Goal: Find specific page/section: Find specific page/section

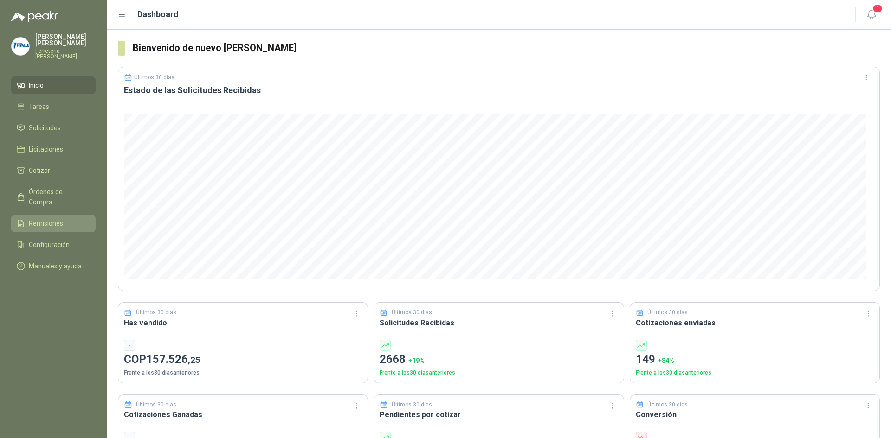
click at [39, 219] on span "Remisiones" at bounding box center [46, 224] width 34 height 10
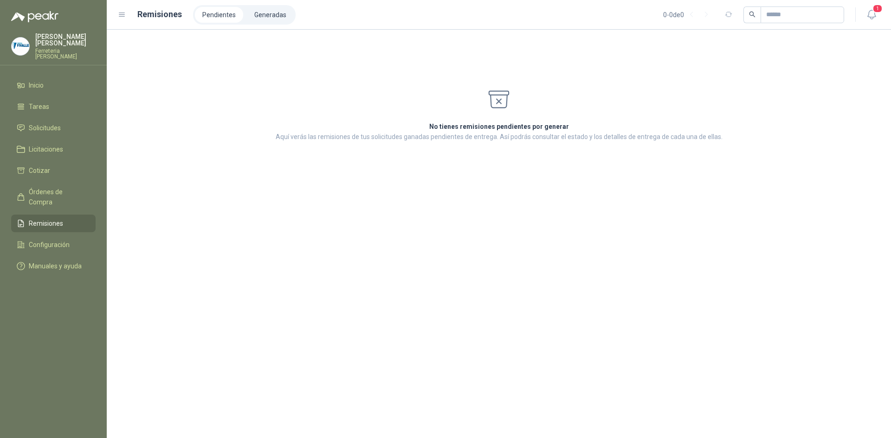
click at [270, 4] on header "Remisiones Pendientes Generadas 0 - 0 de 0 1" at bounding box center [499, 15] width 784 height 30
click at [265, 19] on li "Generadas" at bounding box center [270, 15] width 47 height 16
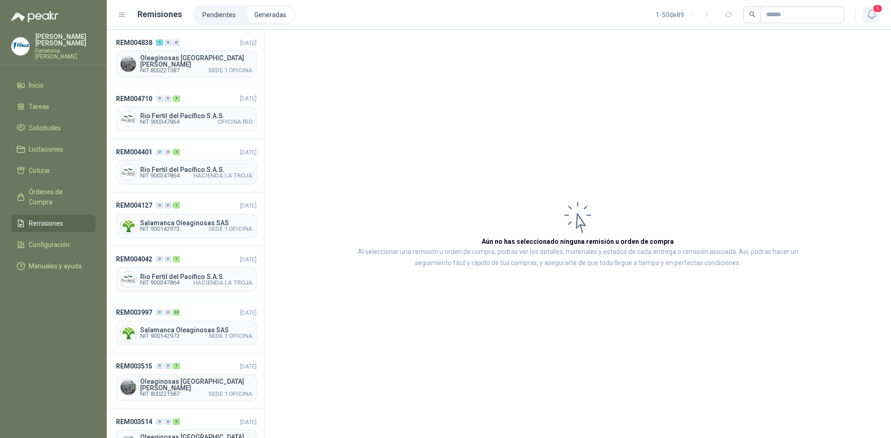
click at [714, 15] on icon "button" at bounding box center [872, 15] width 12 height 12
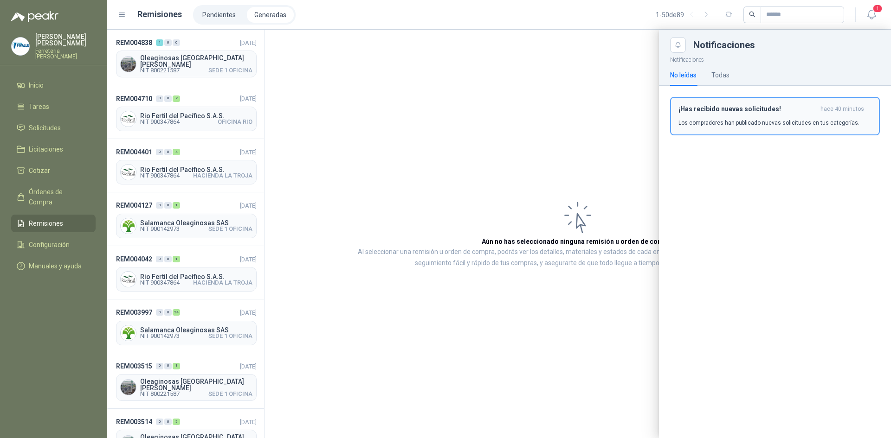
click at [714, 111] on h3 "¡Has recibido nuevas solicitudes!" at bounding box center [747, 109] width 138 height 8
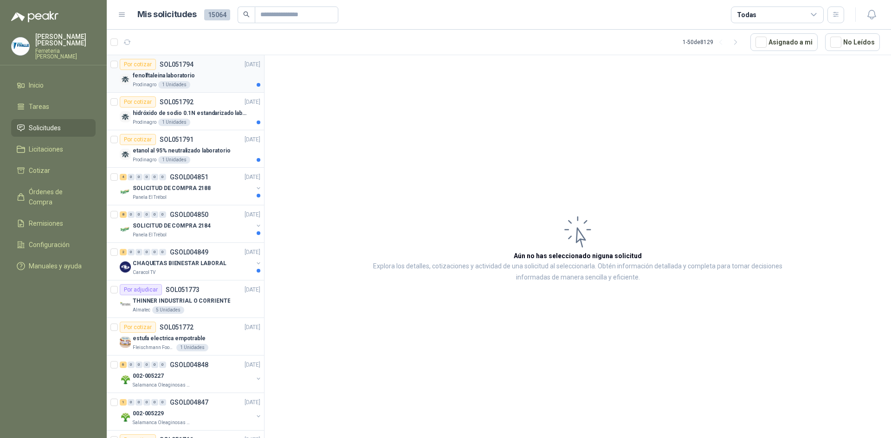
click at [229, 83] on div "Prodinagro 1 Unidades" at bounding box center [197, 84] width 128 height 7
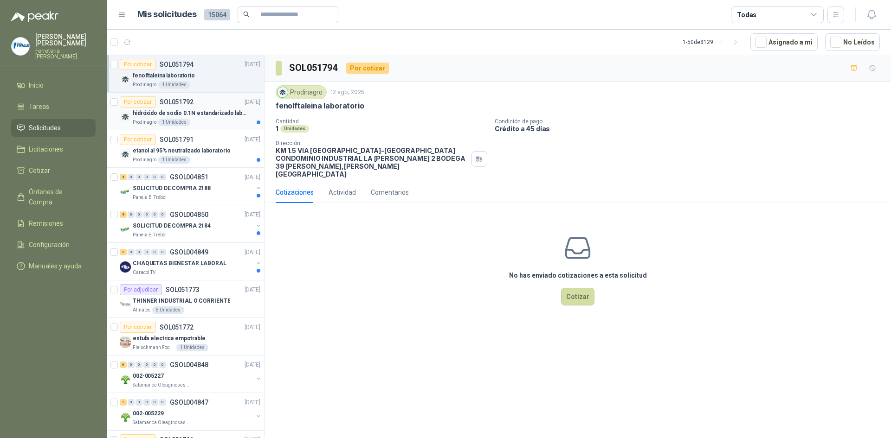
click at [239, 120] on div "Prodinagro 1 Unidades" at bounding box center [197, 122] width 128 height 7
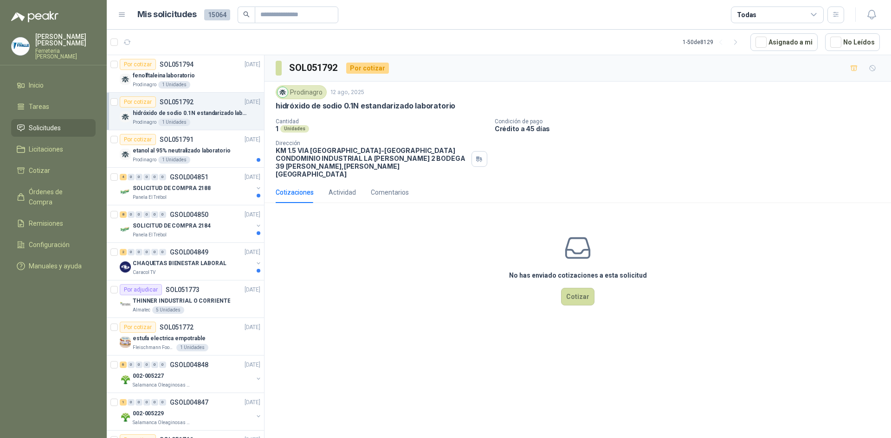
click at [212, 111] on p "hidróxido de sodio 0.1N estandarizado laboratorio" at bounding box center [191, 113] width 116 height 9
click at [208, 151] on p "etanol al 95% neutralizado laboratorio" at bounding box center [181, 151] width 97 height 9
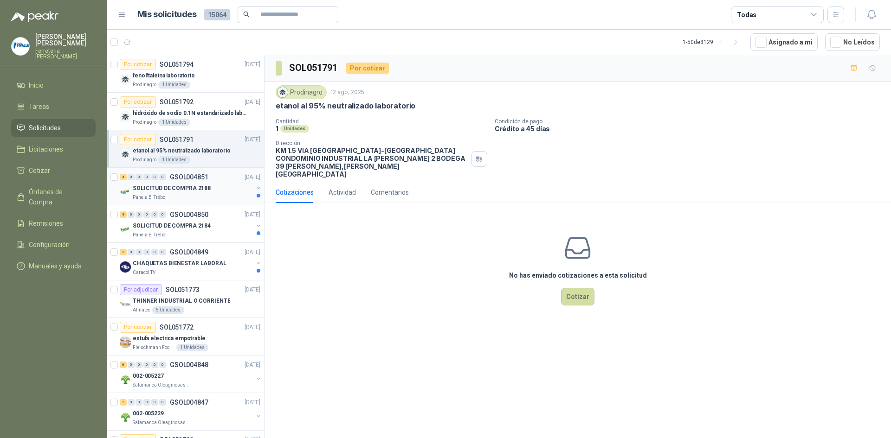
click at [197, 184] on p "SOLICITUD DE COMPRA 2188" at bounding box center [172, 188] width 78 height 9
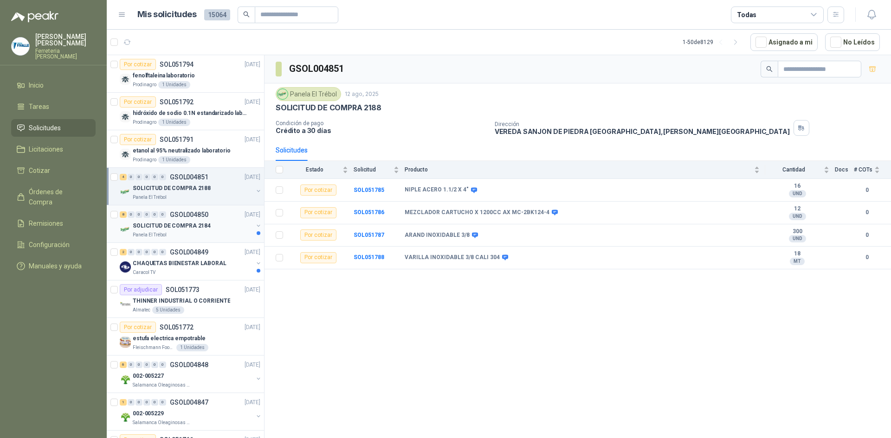
click at [207, 229] on div "SOLICITUD DE COMPRA 2184" at bounding box center [193, 225] width 120 height 11
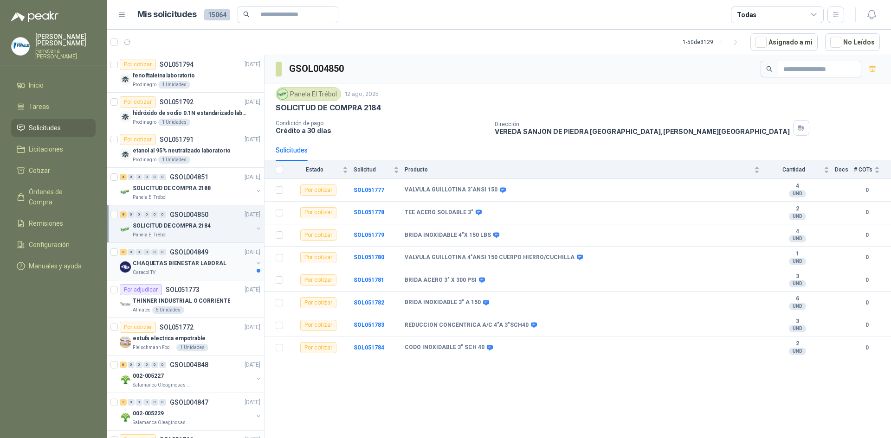
click at [195, 261] on p "CHAQUETAS BIENESTAR LABORAL" at bounding box center [180, 263] width 94 height 9
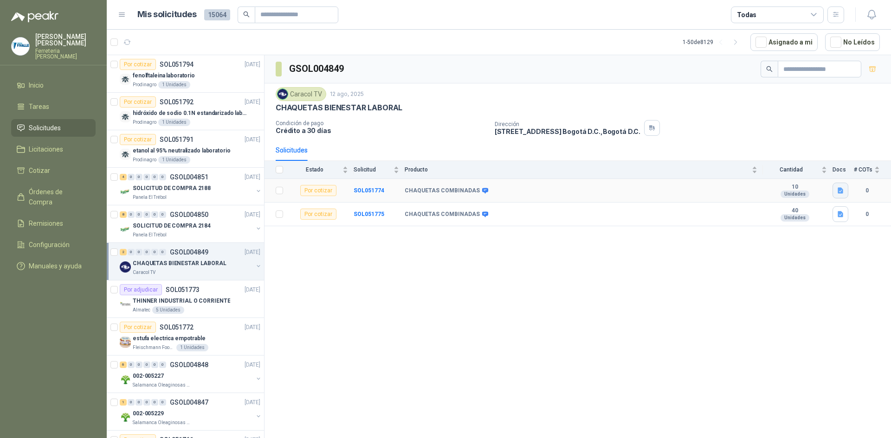
click at [714, 192] on icon "button" at bounding box center [840, 191] width 8 height 8
click at [714, 167] on button "cotización chaquetas.docx" at bounding box center [799, 171] width 86 height 10
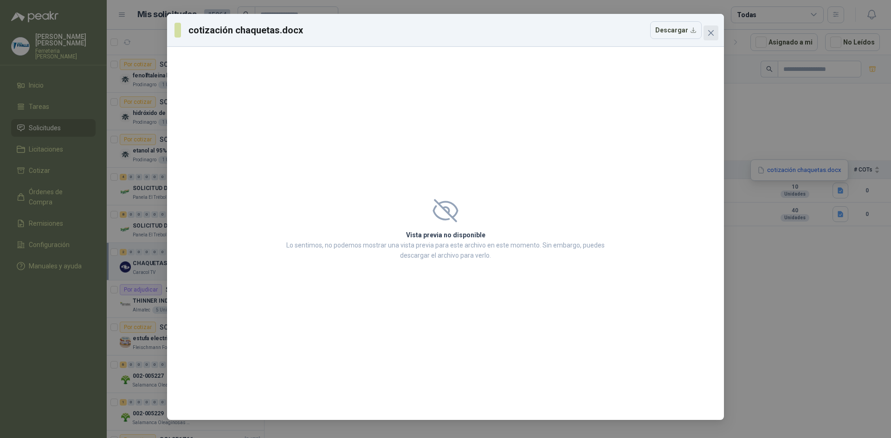
click at [712, 33] on icon "close" at bounding box center [710, 32] width 7 height 7
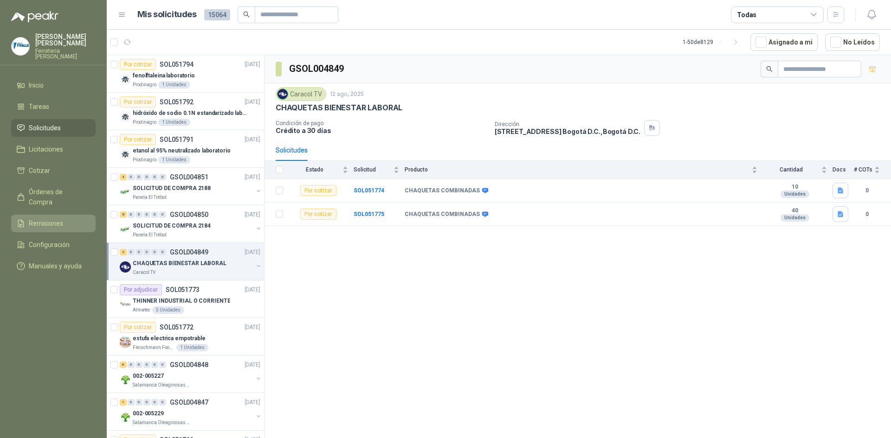
click at [59, 219] on span "Remisiones" at bounding box center [46, 224] width 34 height 10
